Goal: Task Accomplishment & Management: Manage account settings

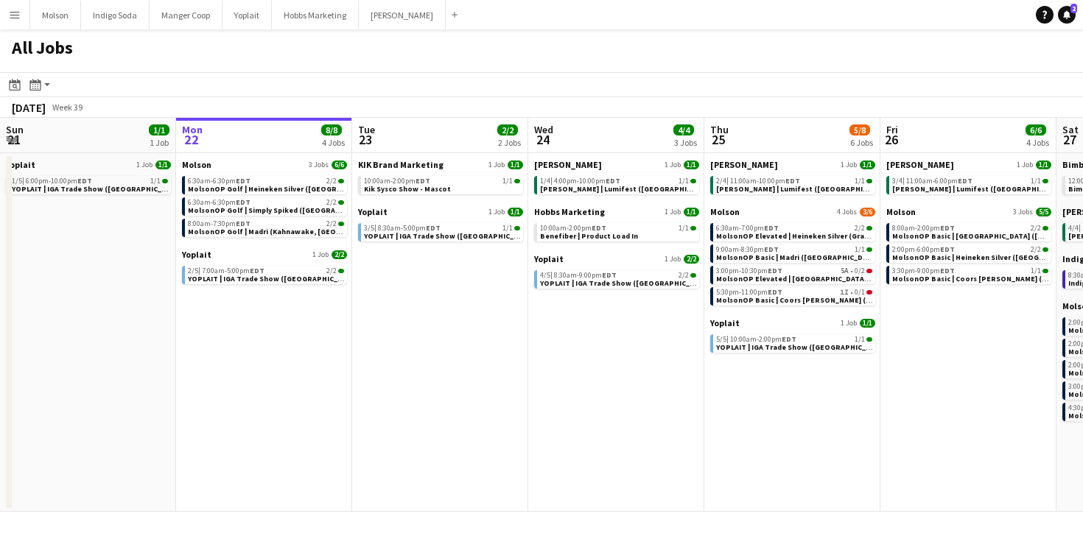
scroll to position [0, 462]
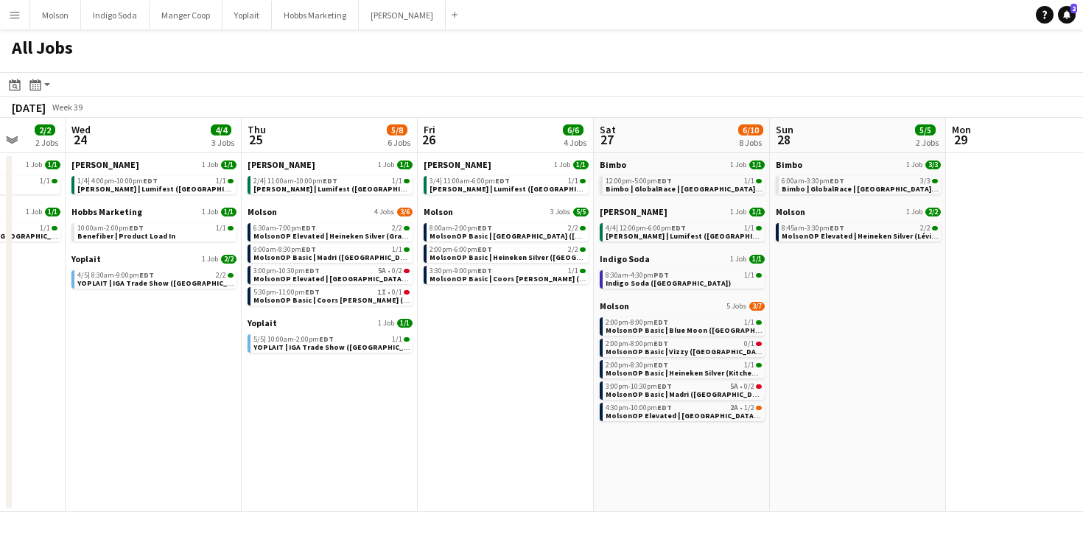
click at [11, 13] on app-icon "Menu" at bounding box center [15, 15] width 12 height 12
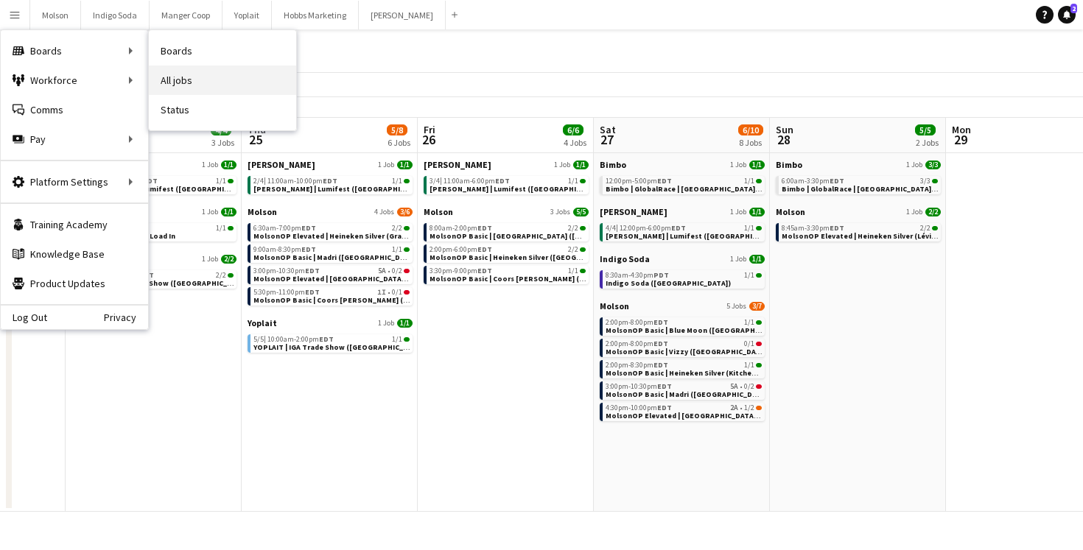
click at [194, 90] on link "All jobs" at bounding box center [222, 80] width 147 height 29
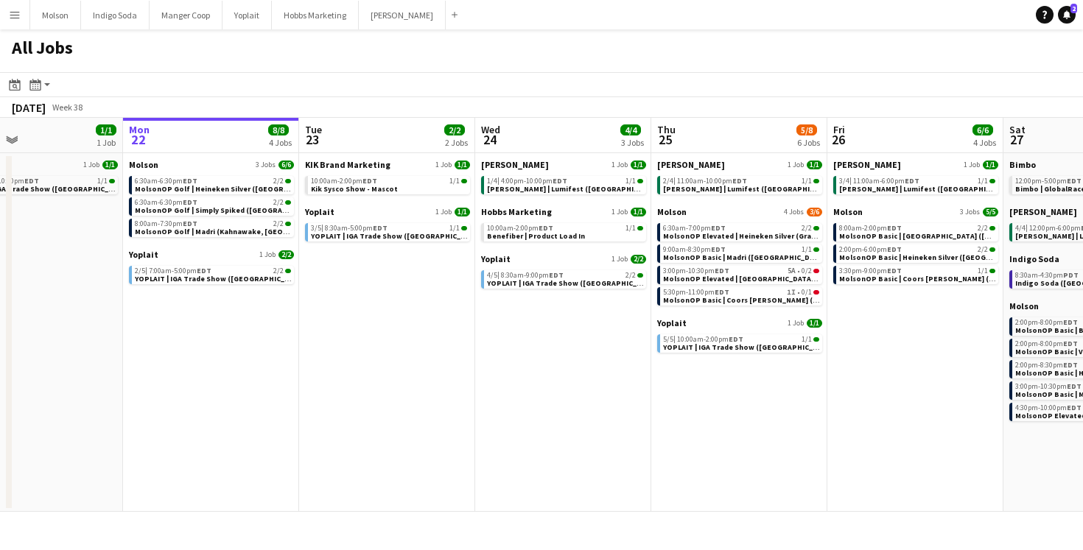
scroll to position [0, 342]
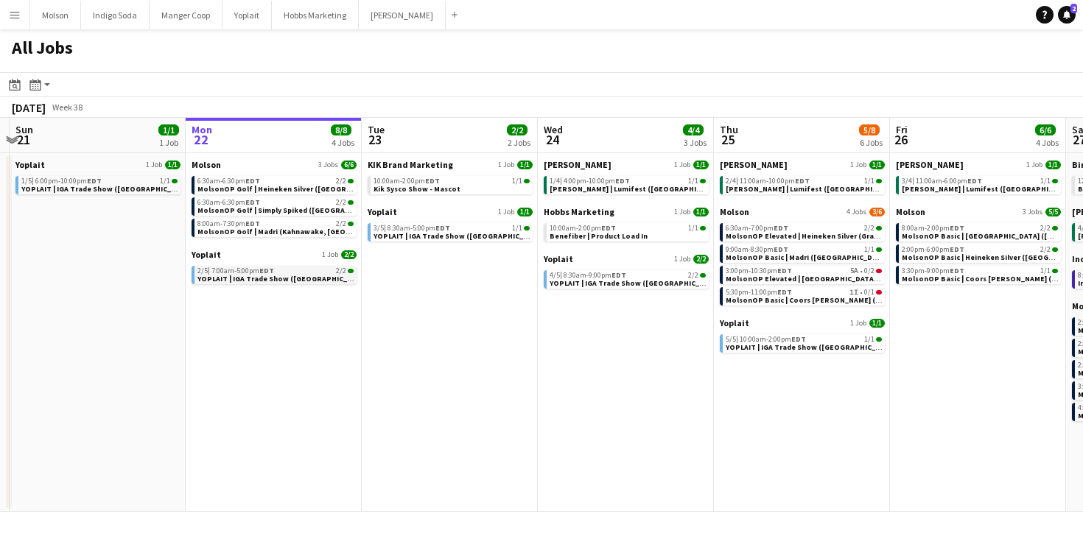
click at [270, 274] on span "YOPLAIT | IGA Trade Show ([GEOGRAPHIC_DATA], [GEOGRAPHIC_DATA])" at bounding box center [322, 279] width 251 height 10
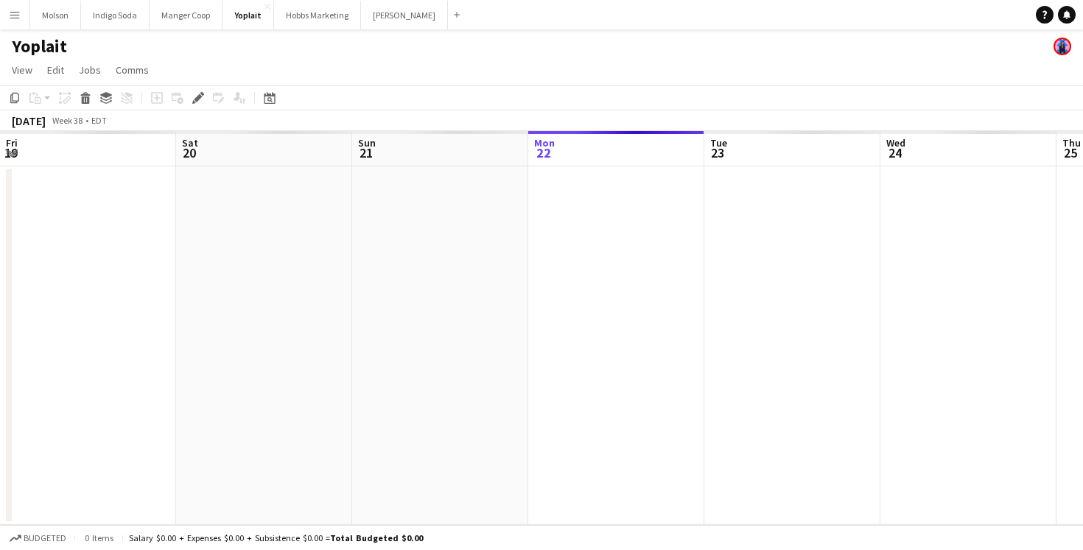
scroll to position [0, 507]
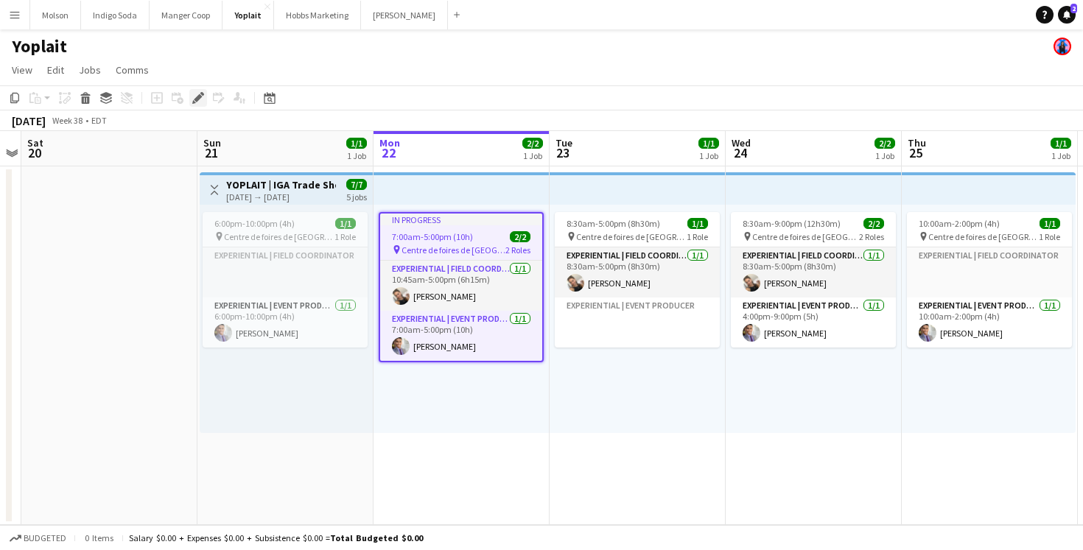
click at [198, 99] on icon at bounding box center [198, 98] width 8 height 8
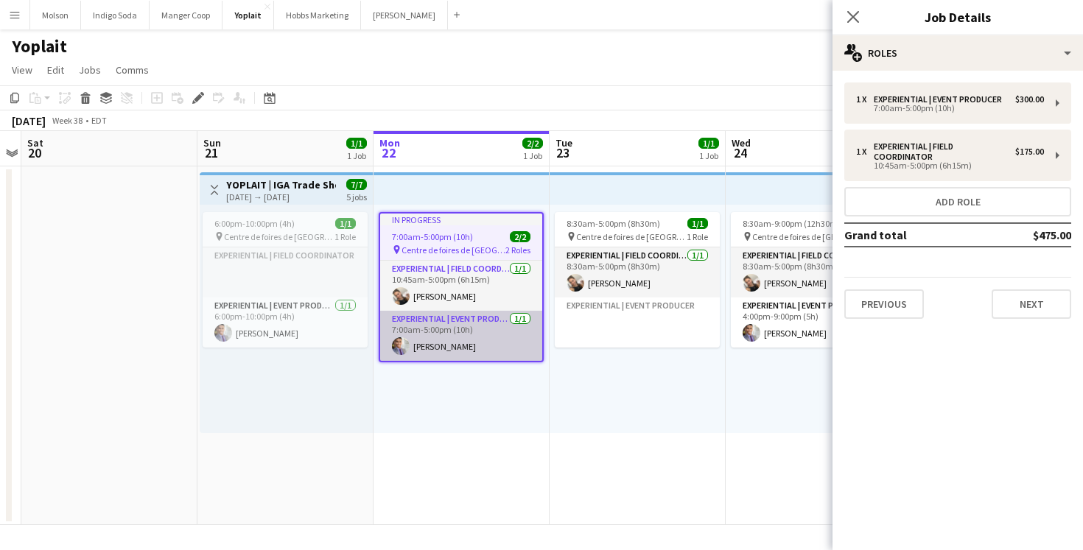
click at [493, 333] on app-card-role "Experiential | Event Producer [DATE] 7:00am-5:00pm (10h) [PERSON_NAME]" at bounding box center [461, 336] width 162 height 50
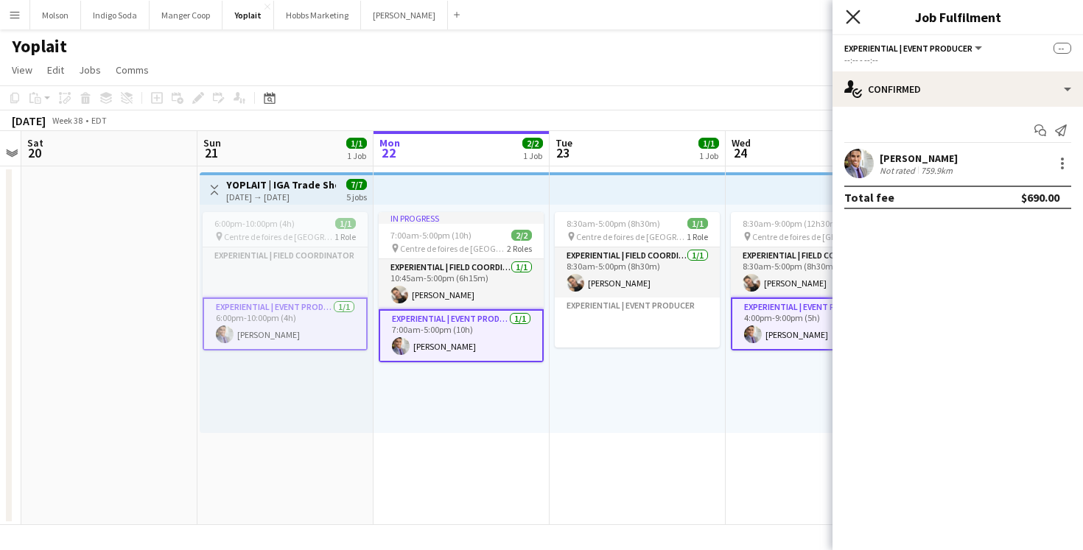
click at [854, 15] on icon at bounding box center [852, 17] width 14 height 14
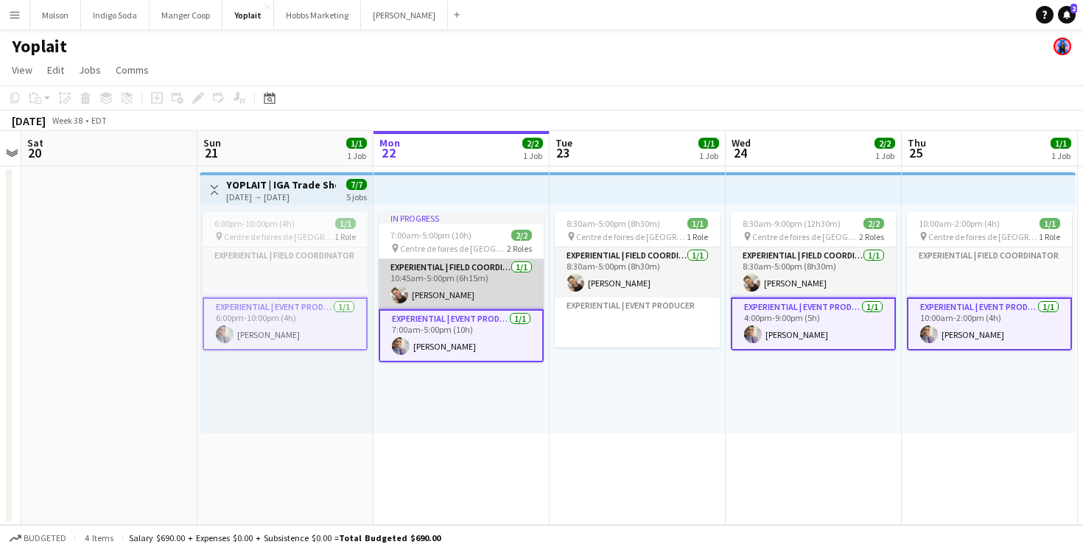
click at [507, 273] on app-card-role "Experiential | Field Coordinator [DATE] 10:45am-5:00pm (6h15m) [PERSON_NAME]" at bounding box center [461, 284] width 165 height 50
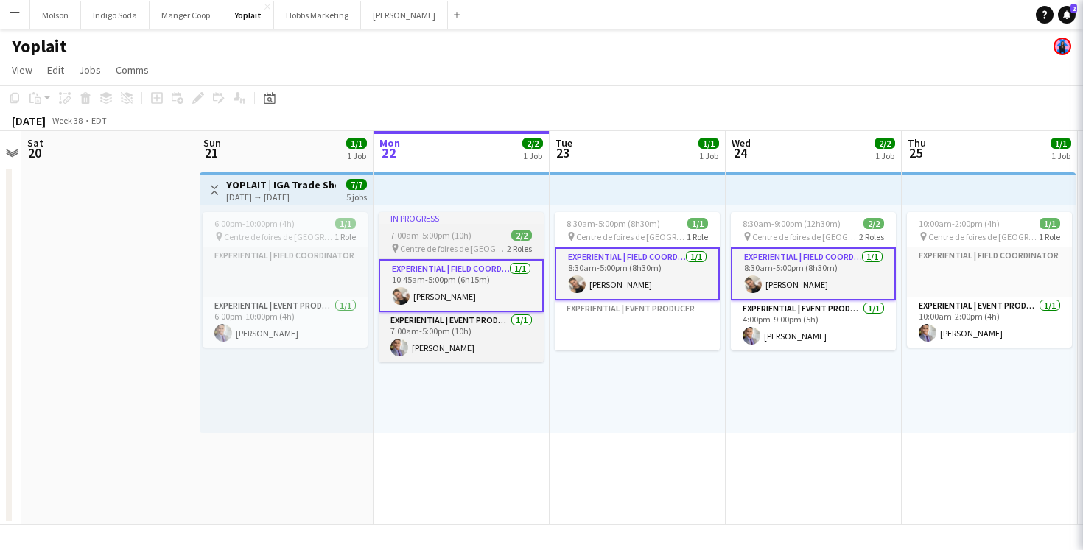
click at [492, 244] on span "Centre de foires de [GEOGRAPHIC_DATA]" at bounding box center [453, 248] width 107 height 11
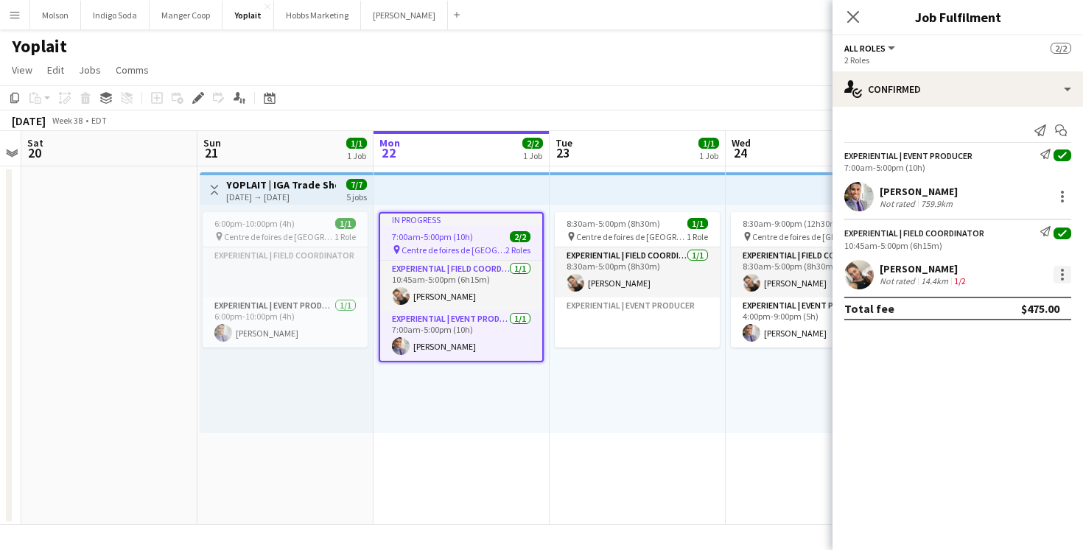
click at [1060, 272] on div at bounding box center [1062, 275] width 18 height 18
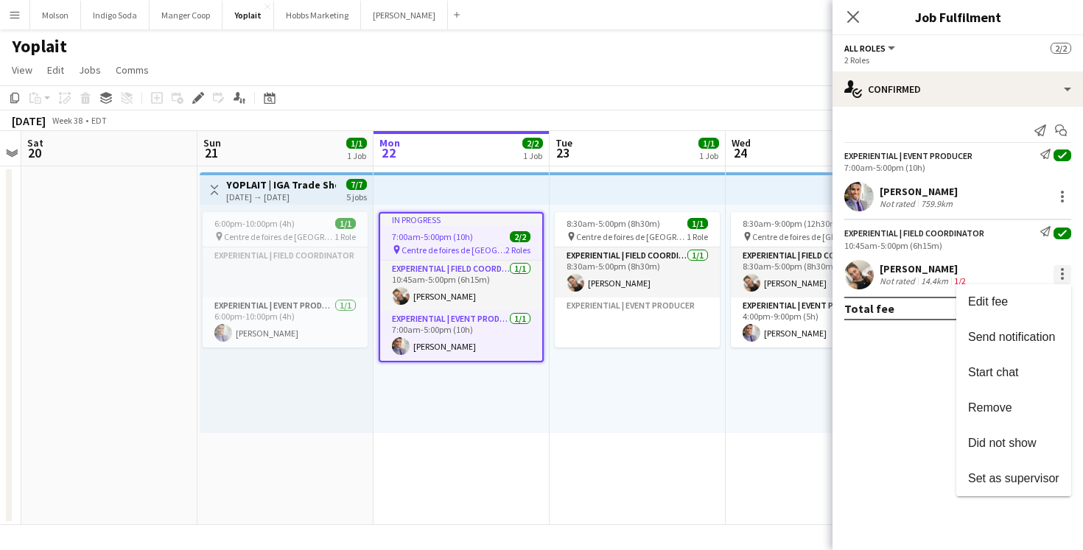
click at [1060, 271] on div at bounding box center [541, 275] width 1083 height 550
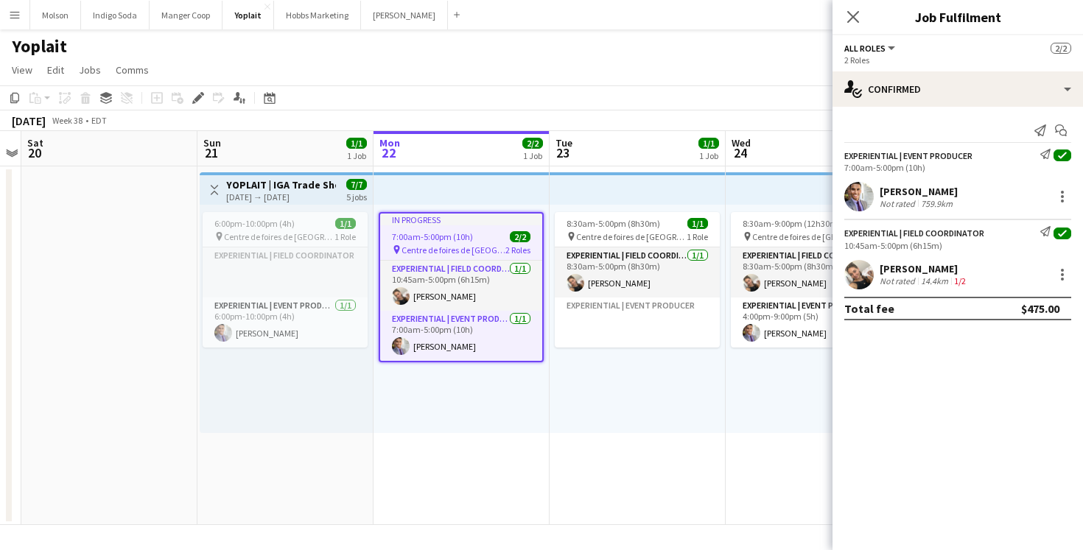
click at [913, 272] on div "[PERSON_NAME]" at bounding box center [923, 268] width 89 height 13
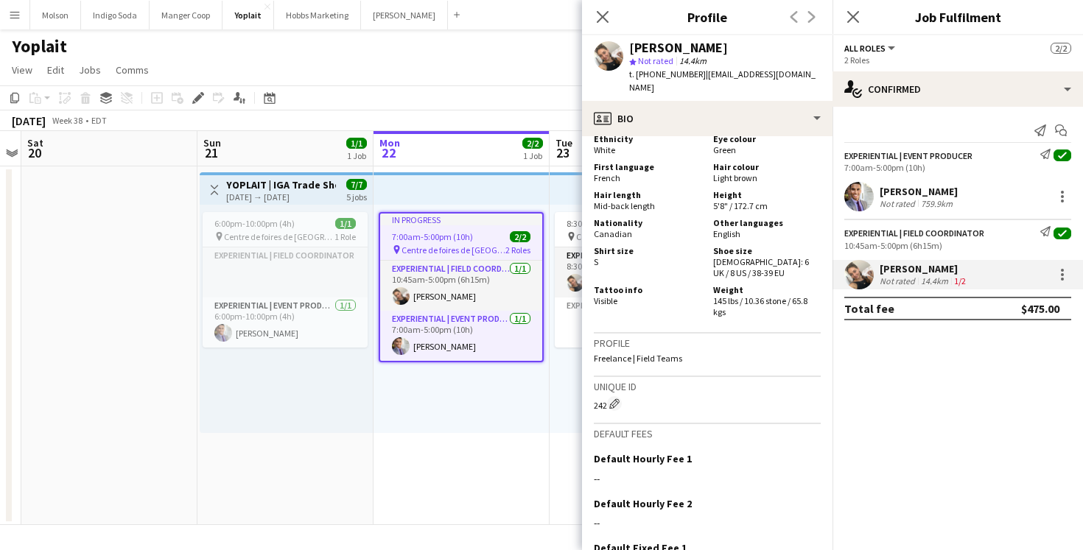
scroll to position [1118, 0]
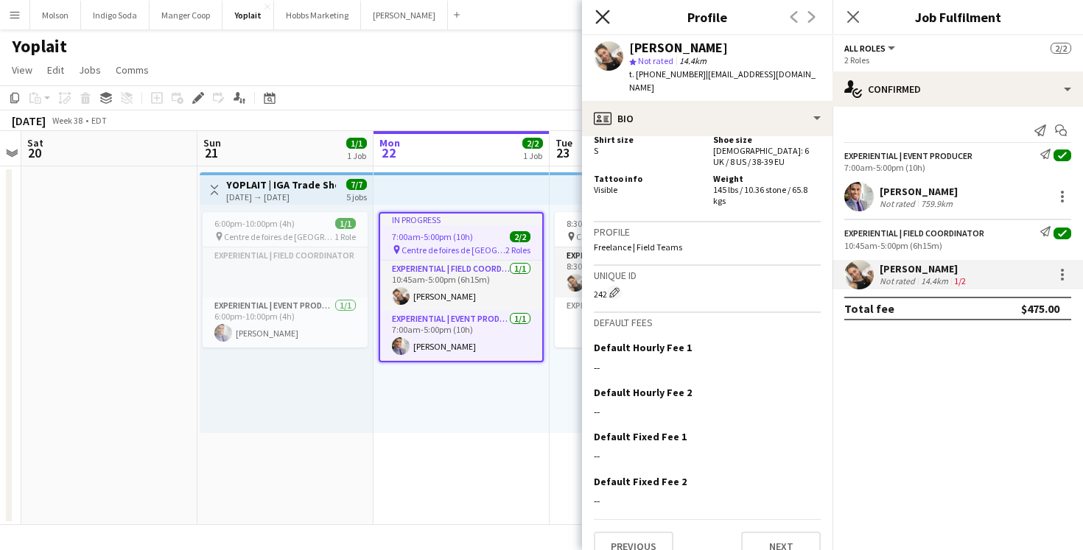
click at [605, 18] on icon "Close pop-in" at bounding box center [602, 17] width 14 height 14
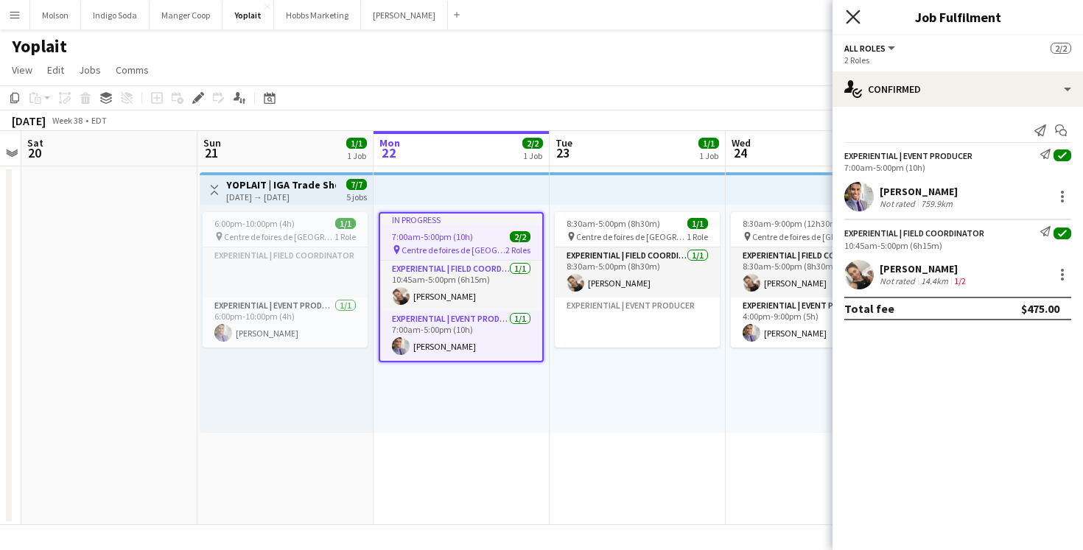
click at [846, 21] on icon "Close pop-in" at bounding box center [852, 17] width 14 height 14
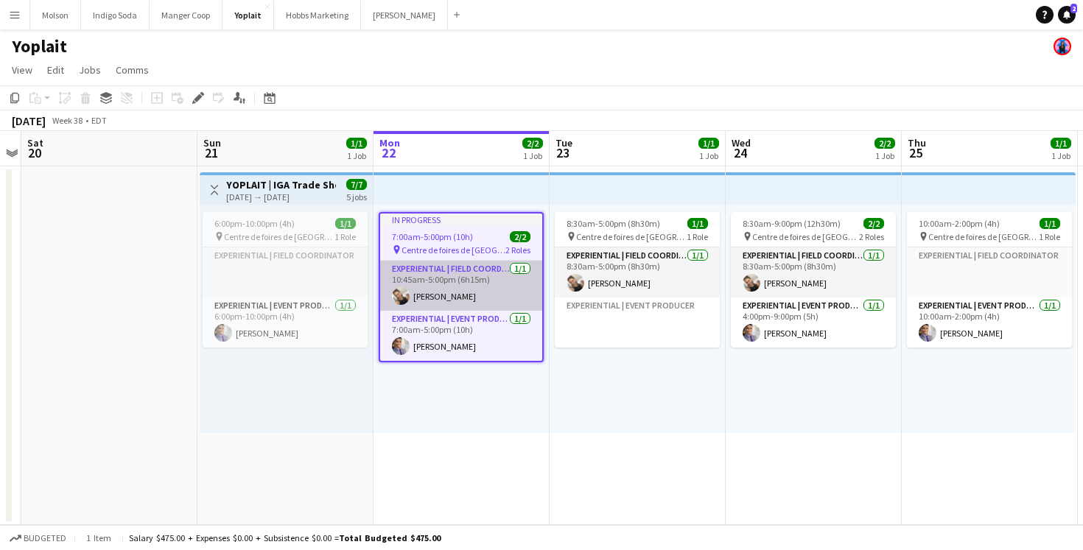
click at [461, 278] on app-card-role "Experiential | Field Coordinator [DATE] 10:45am-5:00pm (6h15m) [PERSON_NAME]" at bounding box center [461, 286] width 162 height 50
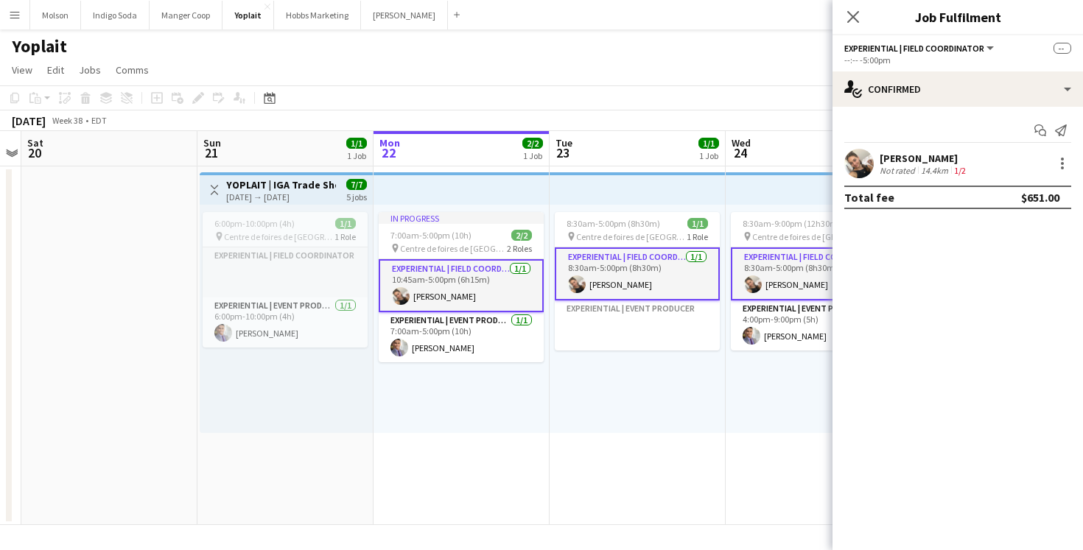
click at [504, 385] on div "In progress 7:00am-5:00pm (10h) 2/2 pin Centre de foires de Québec 2 Roles Expe…" at bounding box center [461, 319] width 176 height 228
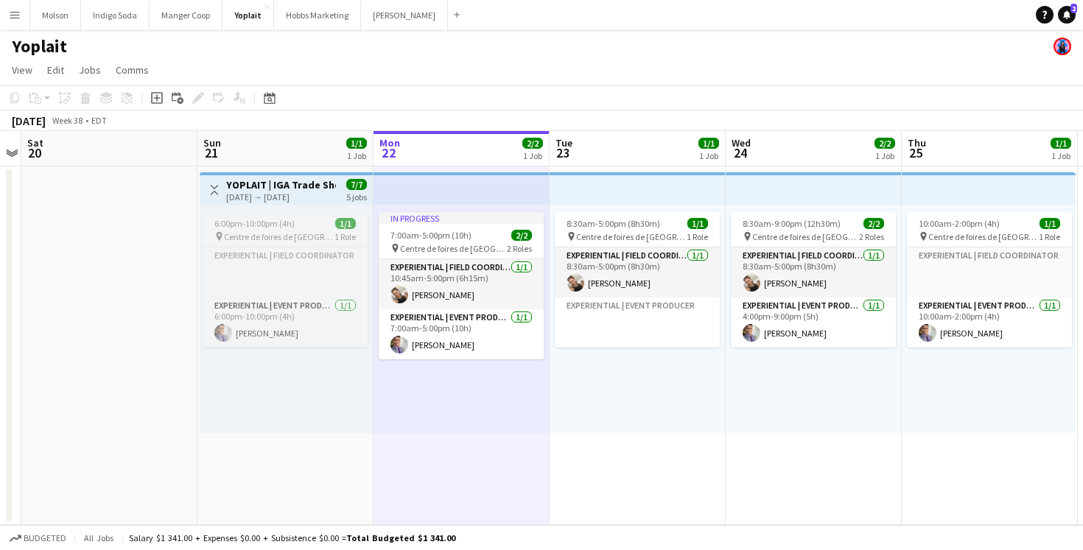
click at [315, 231] on span "Centre de foires de [GEOGRAPHIC_DATA]" at bounding box center [279, 236] width 110 height 11
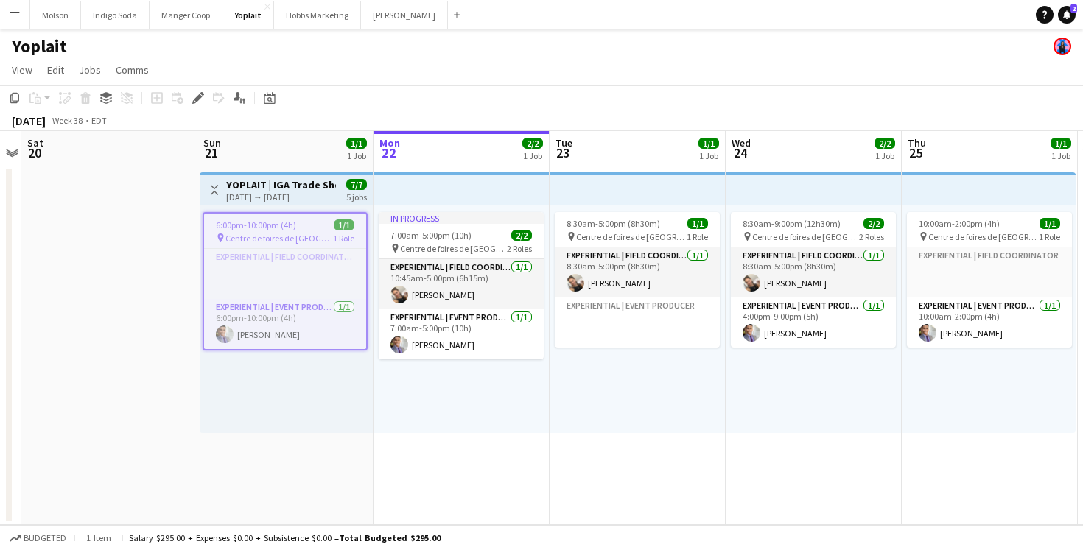
click at [312, 234] on span "Centre de foires de [GEOGRAPHIC_DATA]" at bounding box center [279, 238] width 108 height 11
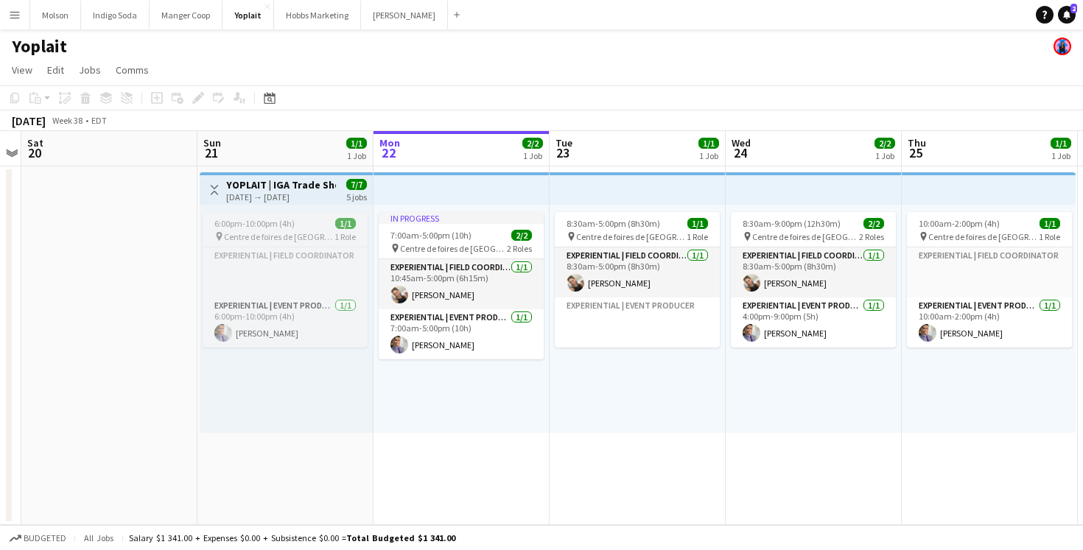
click at [312, 235] on span "Centre de foires de [GEOGRAPHIC_DATA]" at bounding box center [279, 236] width 110 height 11
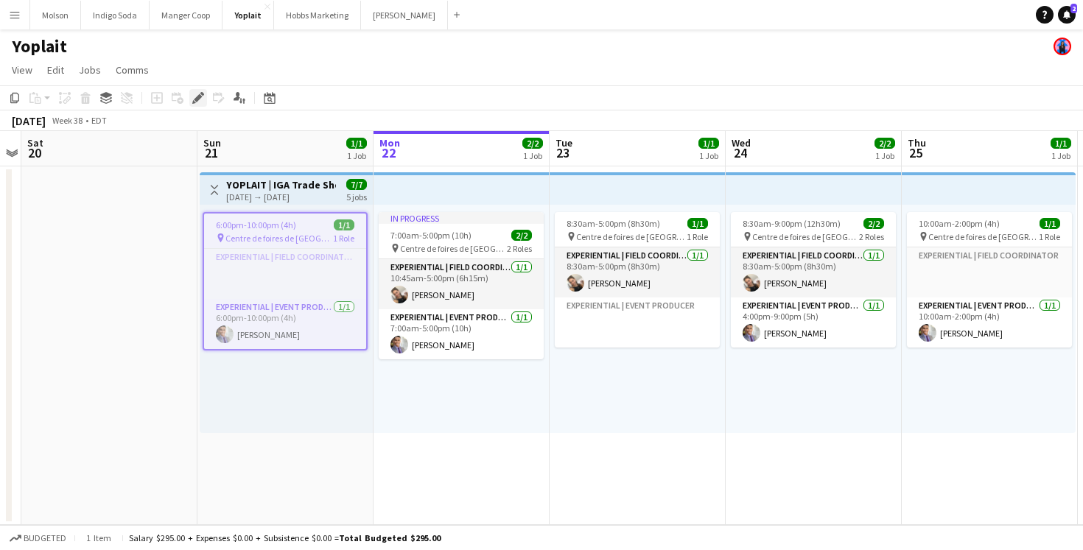
click at [196, 97] on icon at bounding box center [198, 98] width 8 height 8
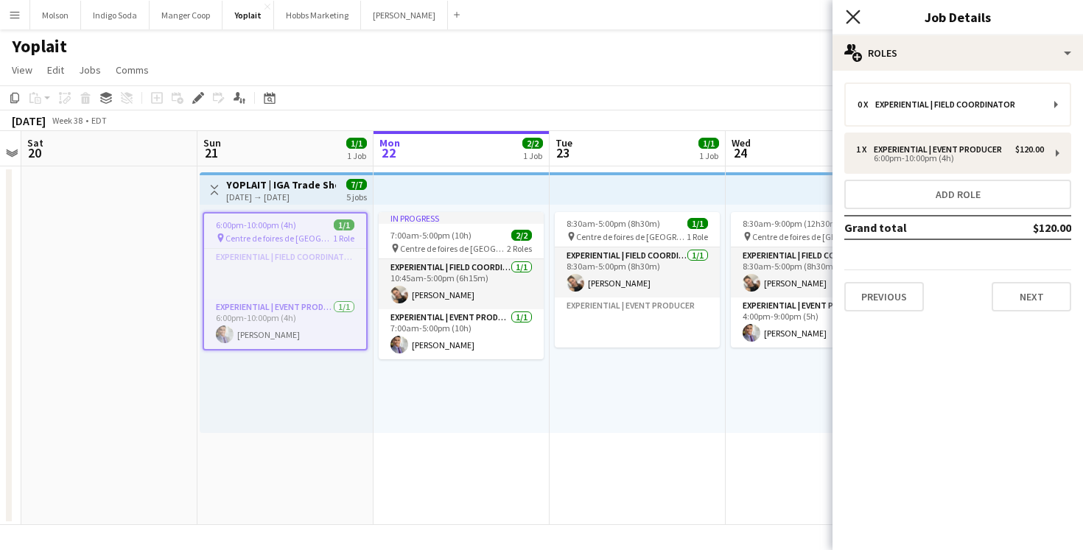
click at [848, 12] on icon at bounding box center [852, 17] width 14 height 14
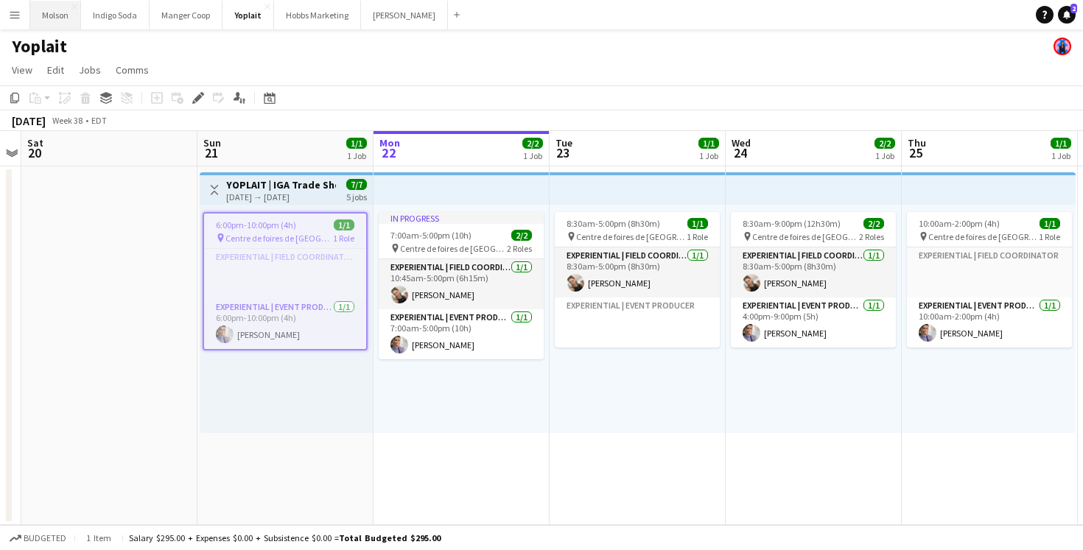
click at [57, 17] on button "Molson Close" at bounding box center [55, 15] width 51 height 29
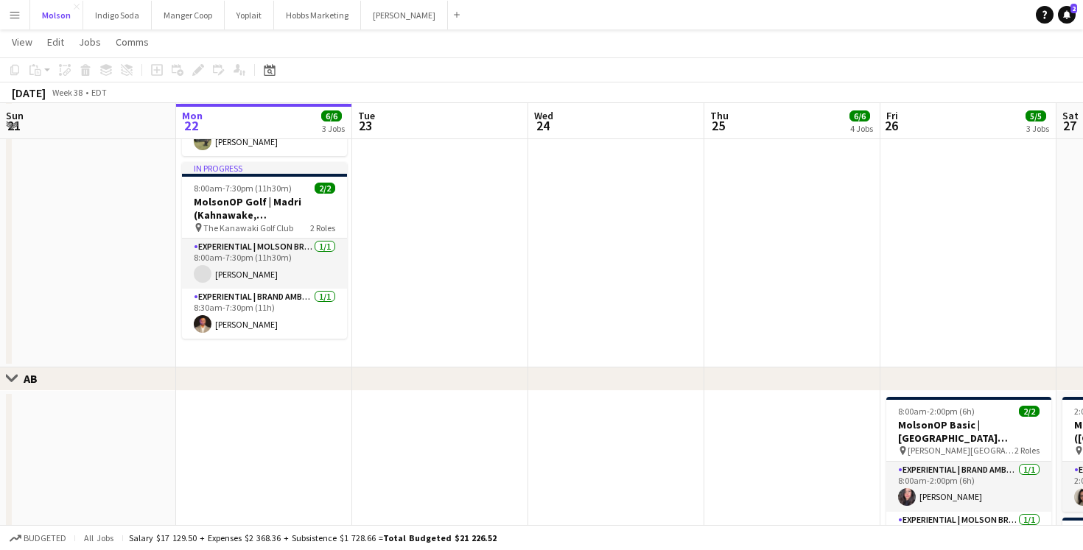
scroll to position [447, 0]
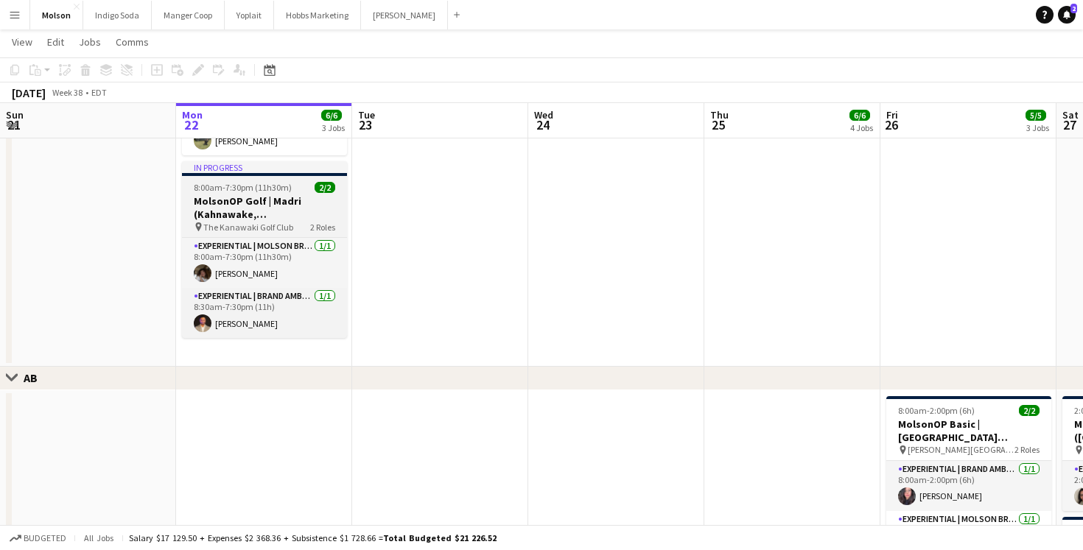
click at [303, 195] on h3 "MolsonOP Golf | Madri (Kahnawake, [GEOGRAPHIC_DATA])" at bounding box center [264, 207] width 165 height 27
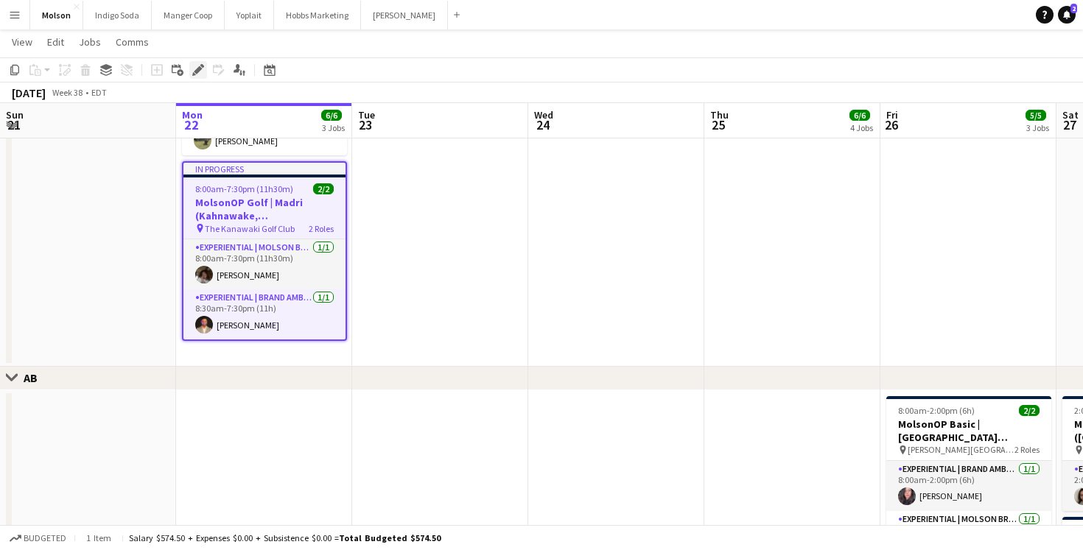
click at [200, 66] on icon at bounding box center [198, 70] width 8 height 8
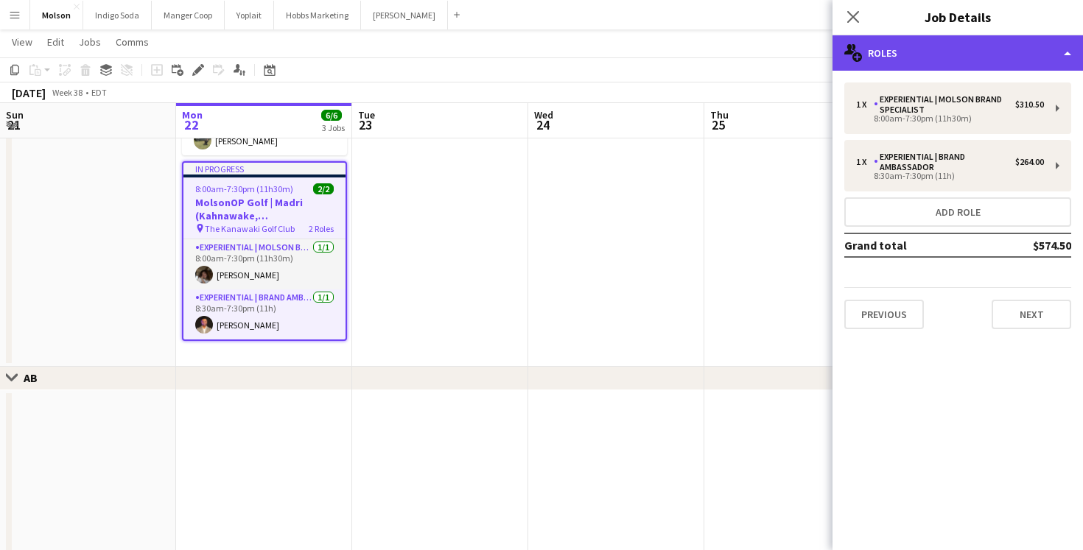
click at [938, 50] on div "multiple-users-add Roles" at bounding box center [957, 52] width 250 height 35
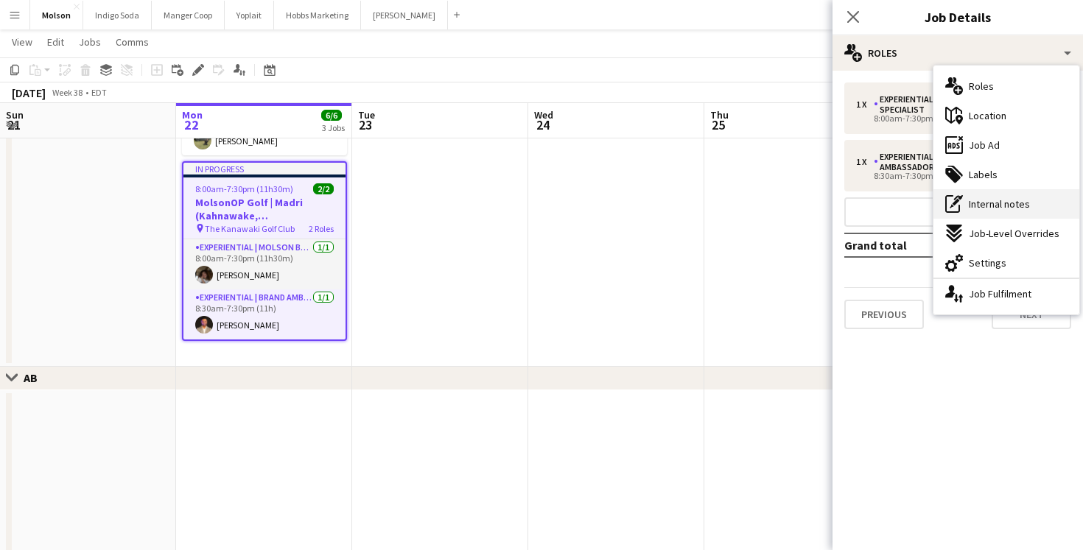
click at [1027, 205] on span "Internal notes" at bounding box center [998, 203] width 61 height 13
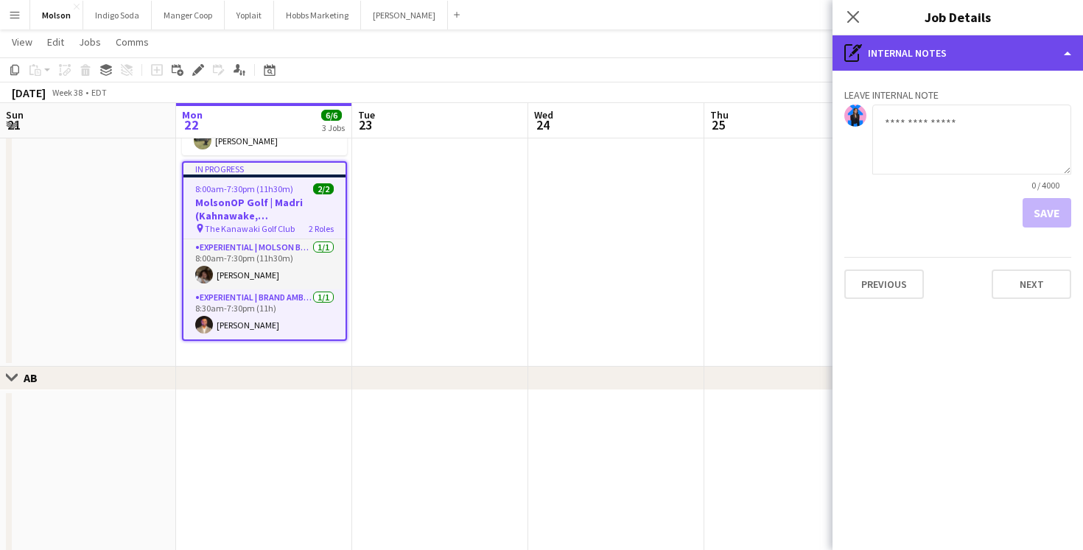
click at [878, 60] on div "pen-write Internal notes" at bounding box center [957, 52] width 250 height 35
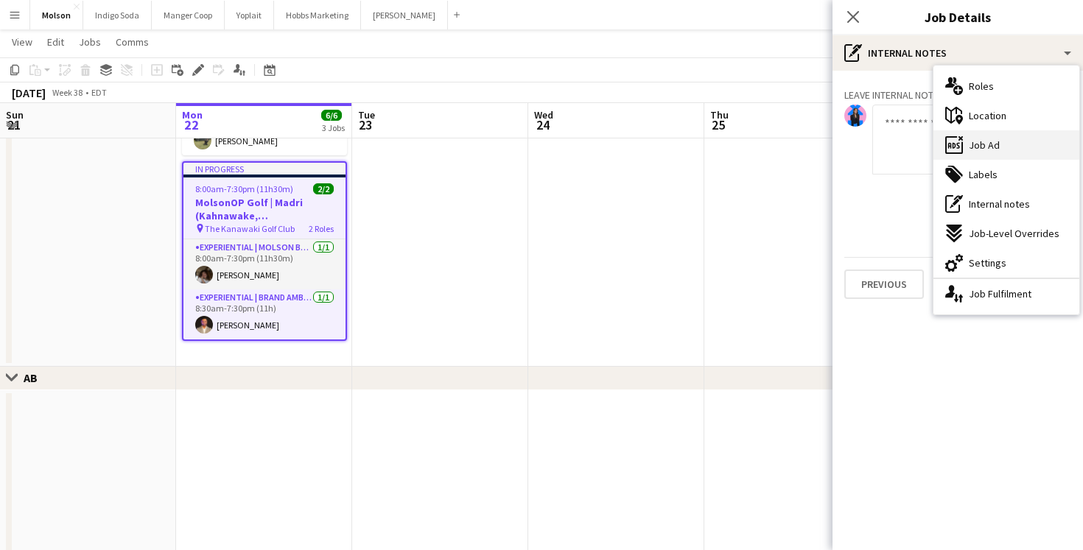
click at [1008, 141] on div "ads-window Job Ad" at bounding box center [1006, 144] width 146 height 29
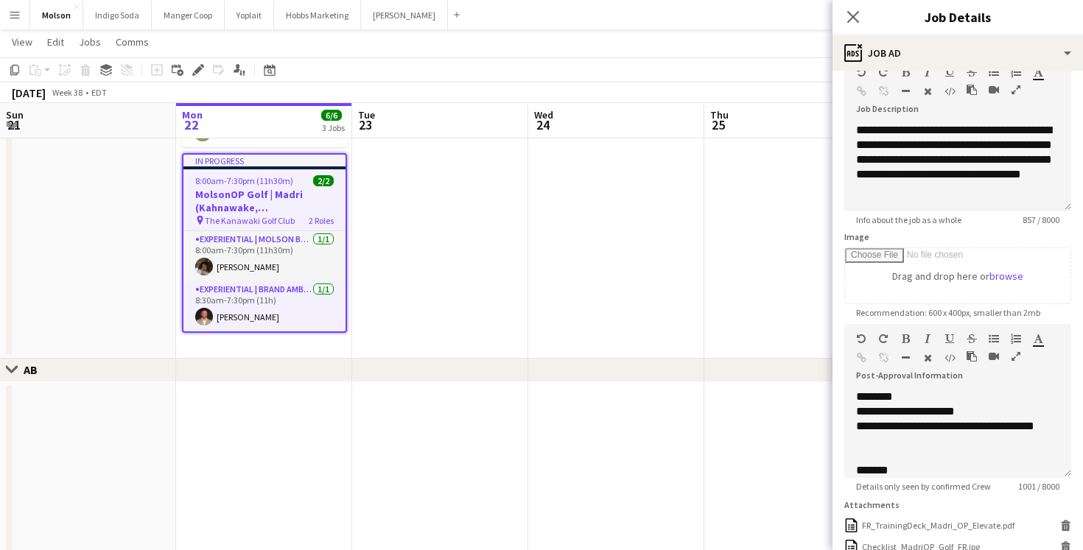
scroll to position [0, 0]
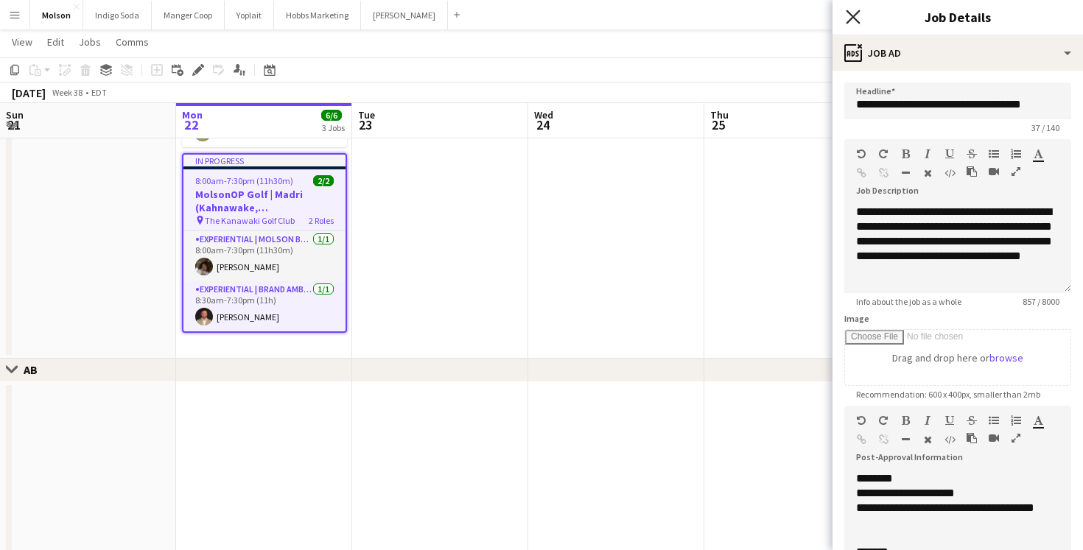
click at [854, 18] on icon at bounding box center [852, 17] width 14 height 14
